Goal: Find specific page/section: Find specific page/section

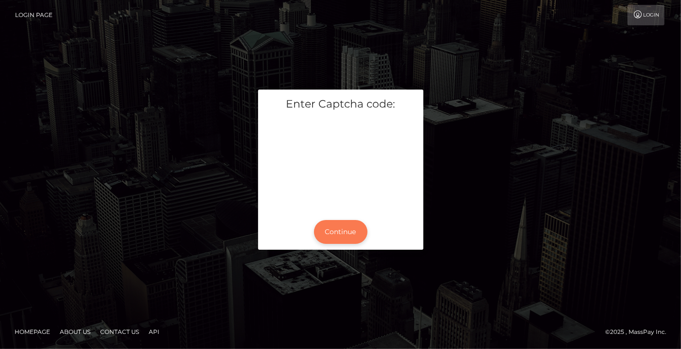
click at [343, 234] on button "Continue" at bounding box center [340, 232] width 53 height 24
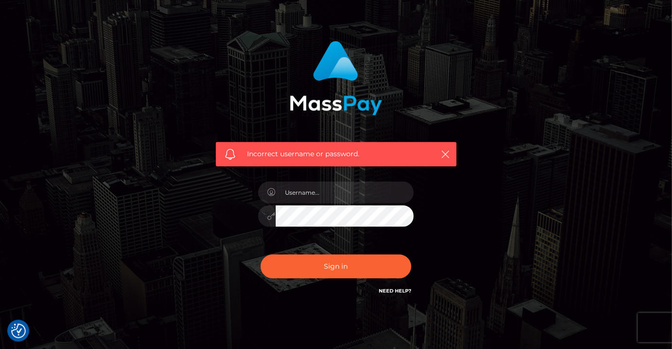
scroll to position [76, 0]
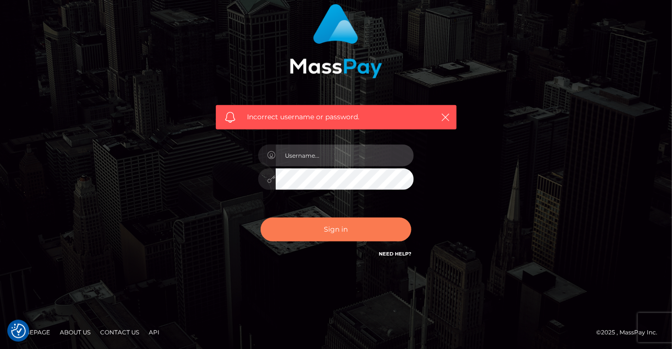
type input "MaryJoy"
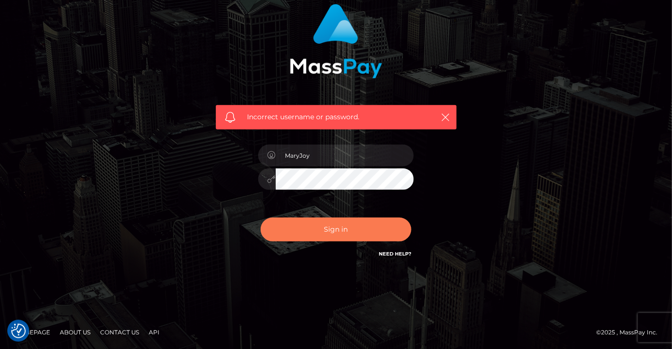
click at [324, 229] on button "Sign in" at bounding box center [336, 229] width 151 height 24
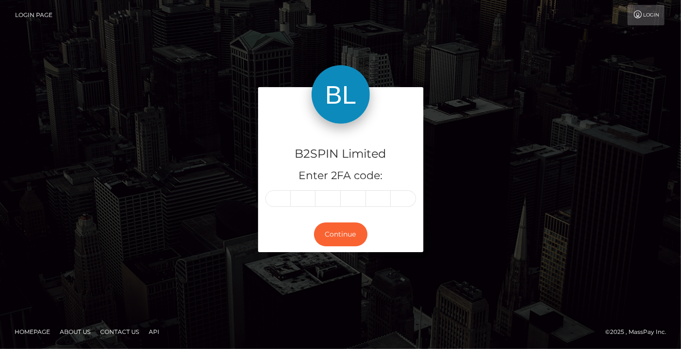
click at [273, 197] on input "text" at bounding box center [278, 198] width 25 height 17
click at [273, 195] on input "text" at bounding box center [278, 198] width 25 height 17
type input "0"
type input "8"
type input "6"
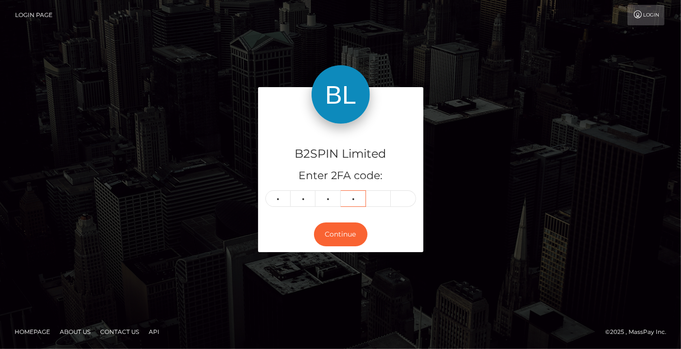
type input "6"
type input "1"
type input "5"
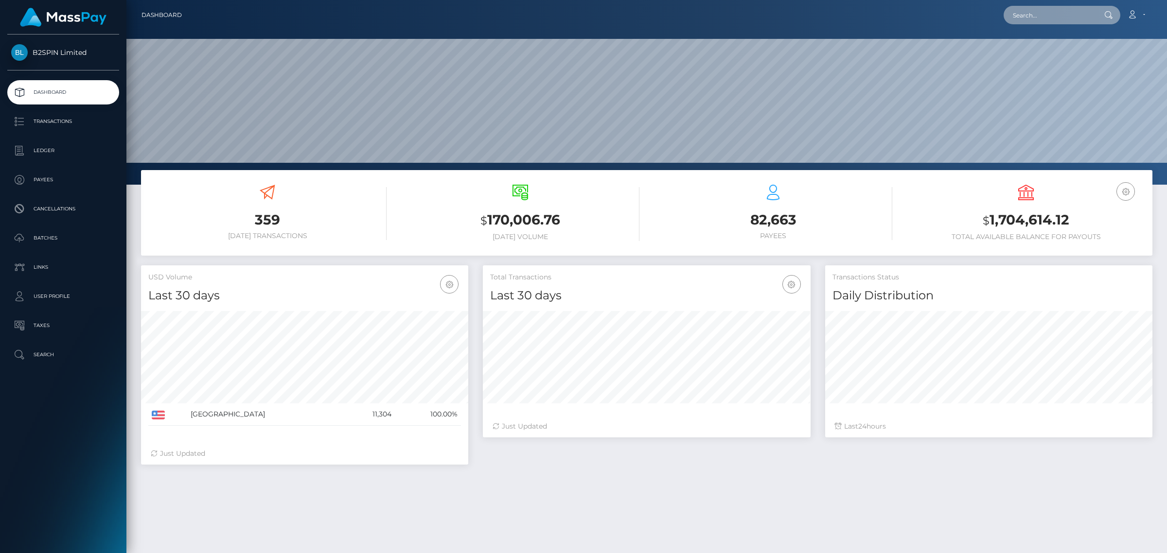
click at [681, 21] on input "text" at bounding box center [1049, 15] width 91 height 18
paste input "3dd613d4-bf1c-49bd-9339-61c5847e23d1"
type input "3dd613d4-bf1c-49bd-9339-61c5847e23d1"
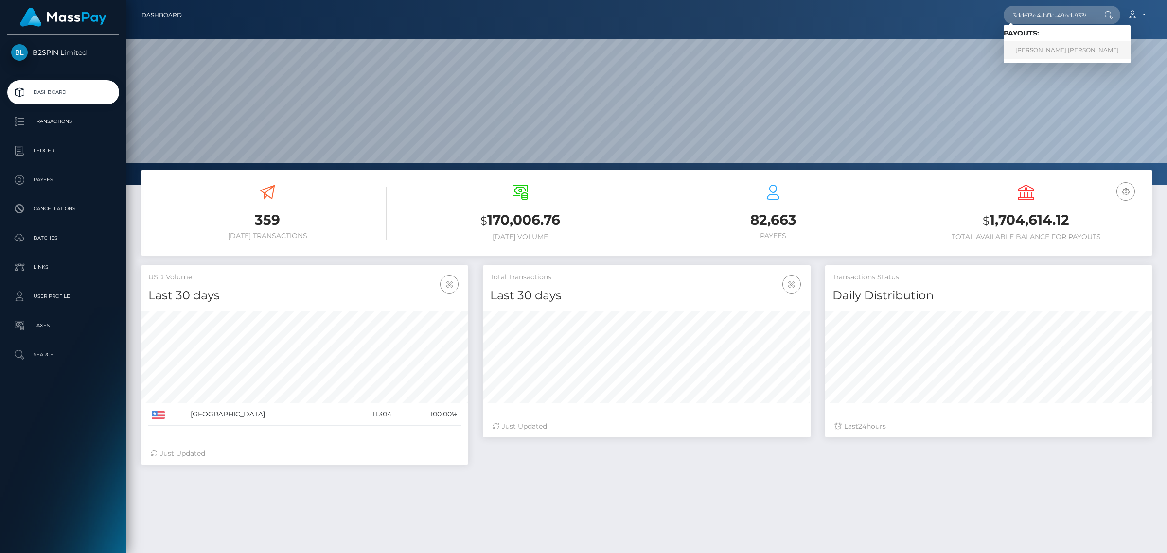
click at [681, 46] on link "OMAR MAZEN YEHYA" at bounding box center [1067, 50] width 127 height 18
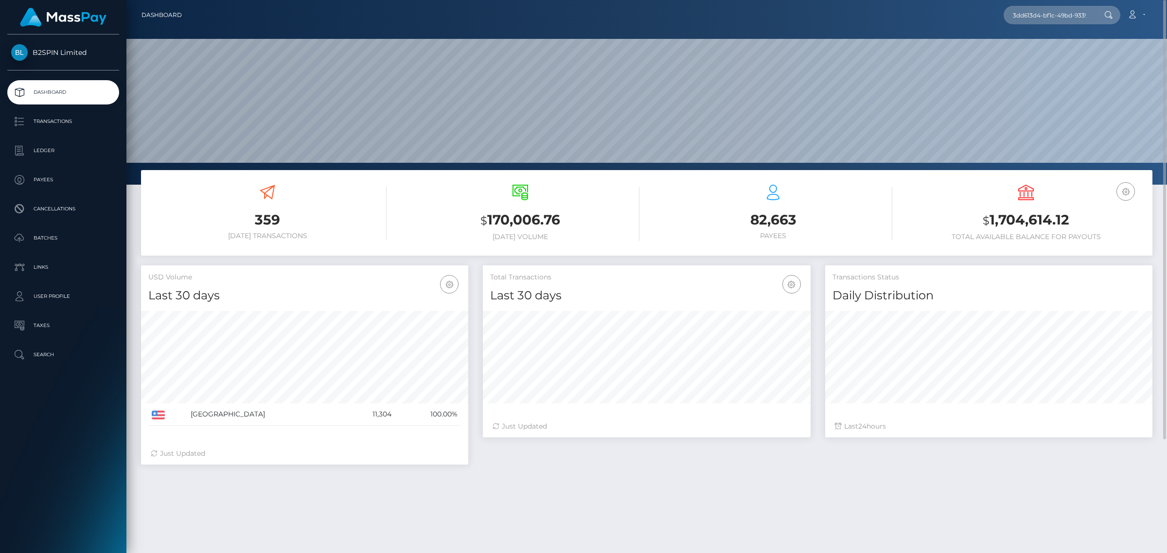
scroll to position [144, 0]
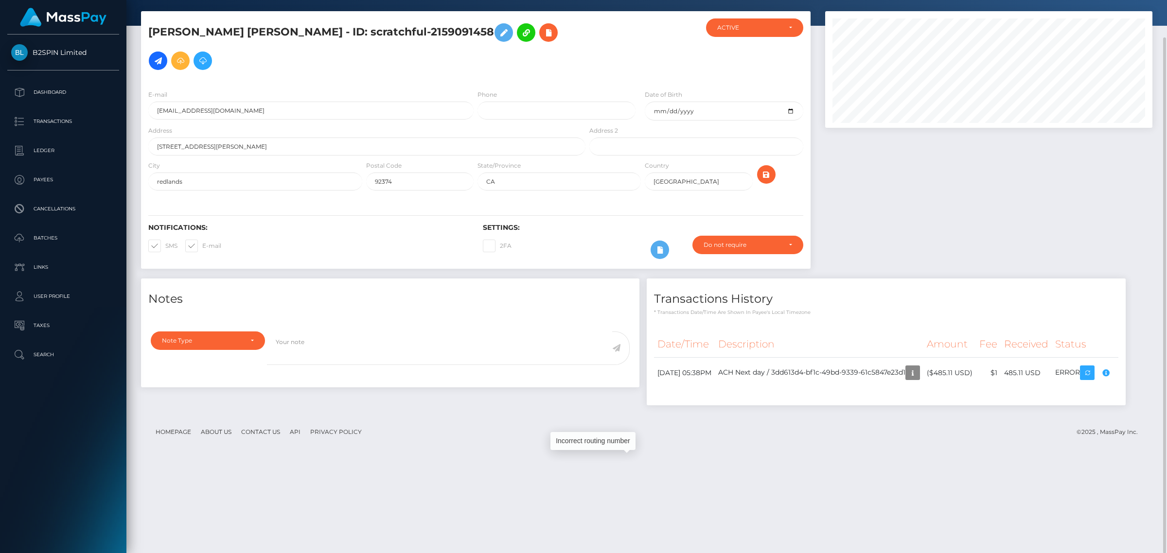
scroll to position [117, 327]
